Goal: Information Seeking & Learning: Learn about a topic

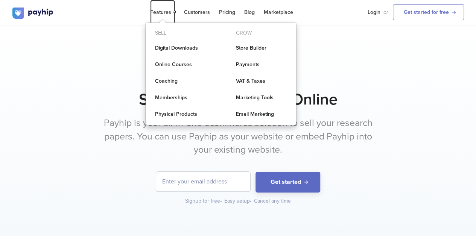
click at [168, 11] on span "Features" at bounding box center [162, 12] width 25 height 6
click at [196, 11] on link "Customers" at bounding box center [197, 12] width 26 height 24
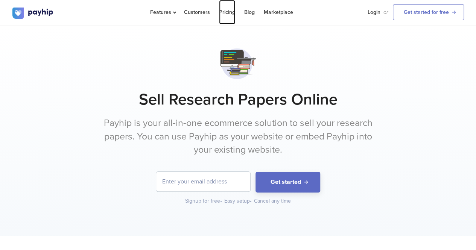
click at [231, 11] on link "Pricing" at bounding box center [227, 12] width 16 height 24
click at [223, 11] on link "Pricing" at bounding box center [227, 12] width 16 height 24
